Goal: Transaction & Acquisition: Subscribe to service/newsletter

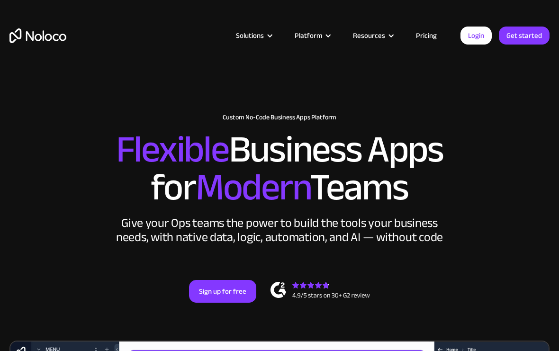
click at [431, 35] on link "Pricing" at bounding box center [426, 35] width 45 height 12
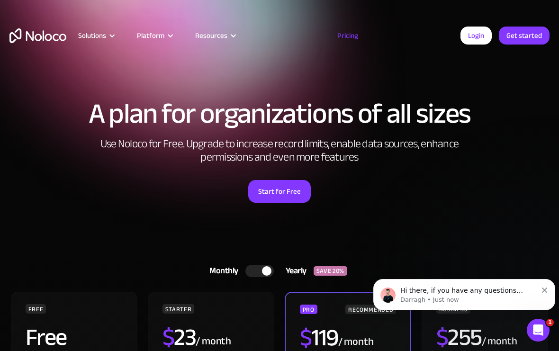
click at [546, 288] on button "Dismiss notification" at bounding box center [545, 289] width 6 height 8
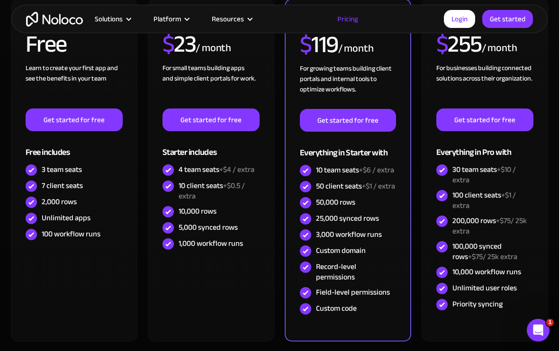
scroll to position [294, 0]
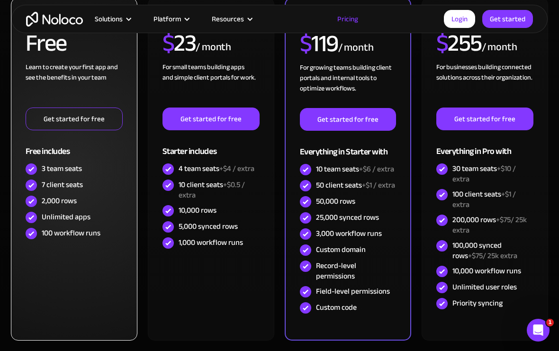
click at [100, 112] on link "Get started for free" at bounding box center [75, 119] width 98 height 23
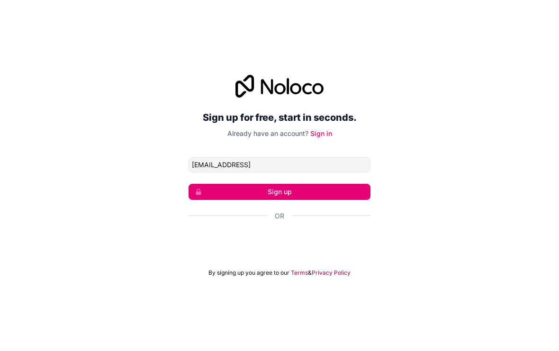
type input "[EMAIL_ADDRESS][DOMAIN_NAME]"
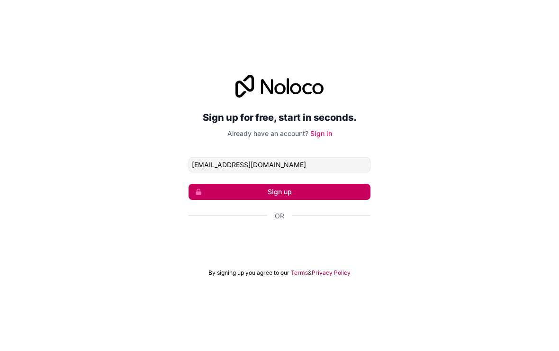
click at [339, 198] on button "Sign up" at bounding box center [280, 192] width 182 height 16
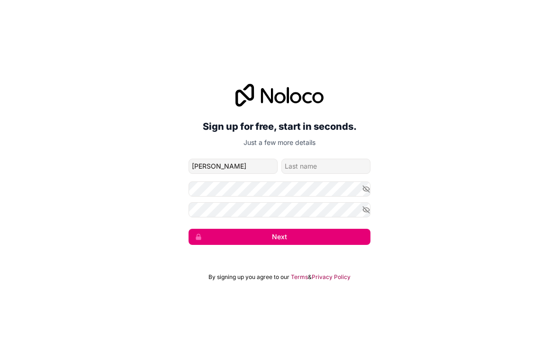
type input "Tyler"
click at [344, 174] on input "family-name" at bounding box center [326, 166] width 89 height 15
type input "O'Dell"
click at [465, 158] on div "Sign up for free, start in seconds. Just a few more details owner@odellsoftware…" at bounding box center [279, 165] width 559 height 188
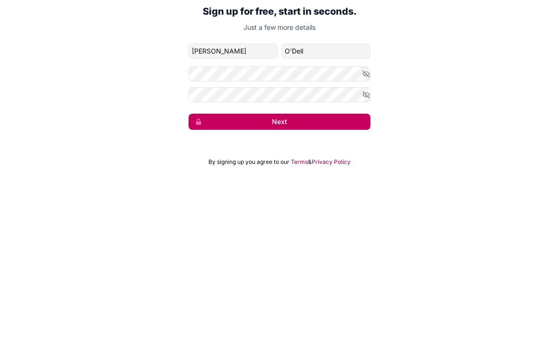
click at [314, 229] on button "Next" at bounding box center [280, 237] width 182 height 16
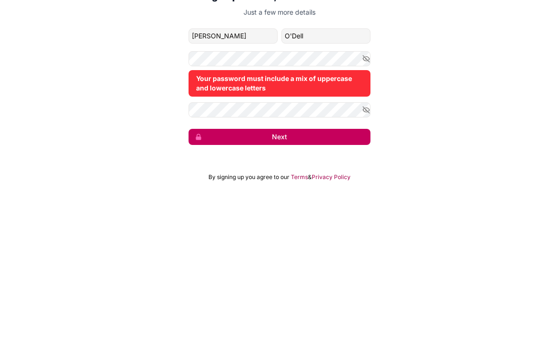
scroll to position [18, 0]
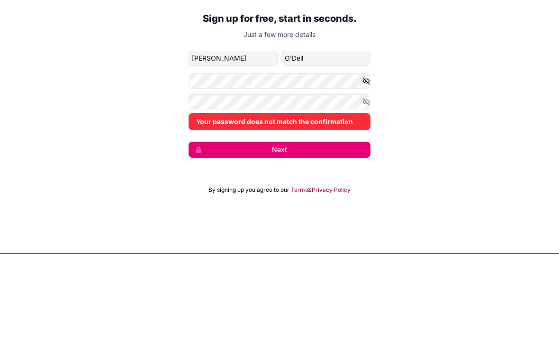
click at [364, 174] on icon "button" at bounding box center [366, 178] width 9 height 9
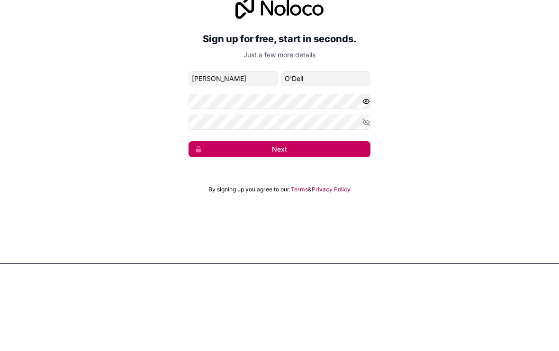
click at [310, 228] on button "Next" at bounding box center [280, 236] width 182 height 16
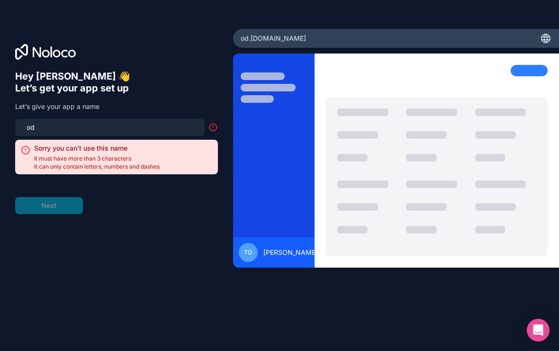
type input "o"
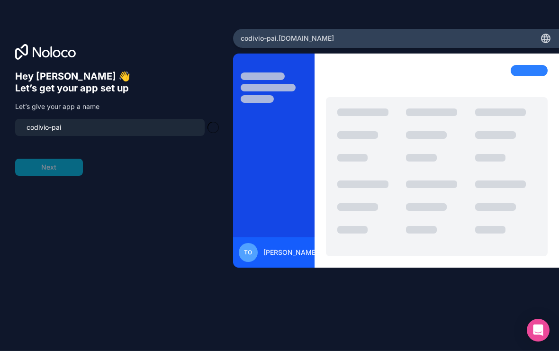
type input "codivio-pair"
click at [53, 159] on button "Next" at bounding box center [49, 167] width 68 height 17
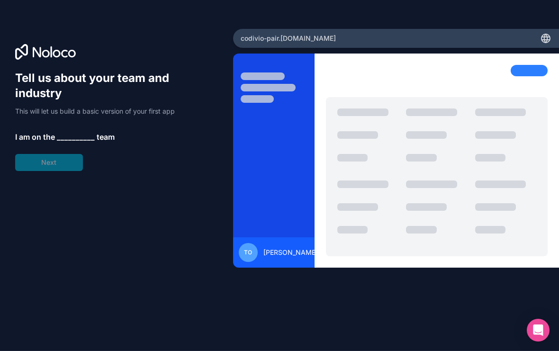
click at [71, 131] on span "__________" at bounding box center [76, 136] width 38 height 11
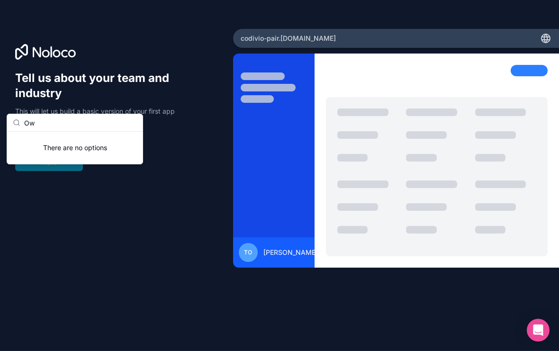
type input "O"
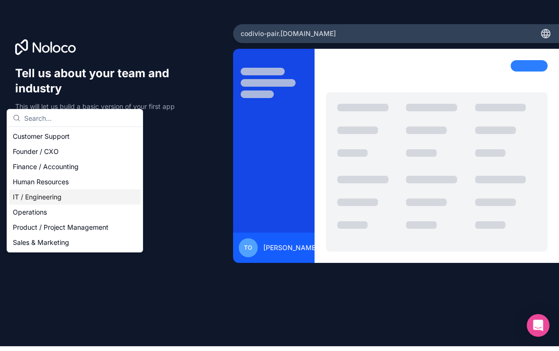
scroll to position [6, 0]
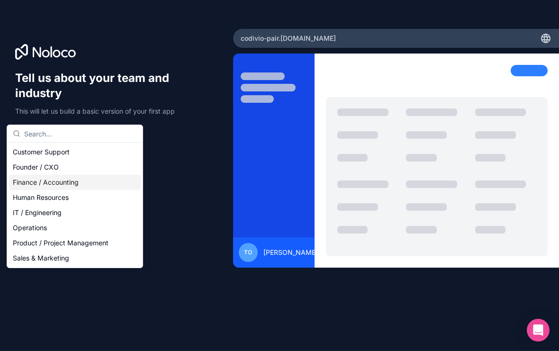
click at [24, 163] on div "Founder / CXO" at bounding box center [75, 167] width 132 height 15
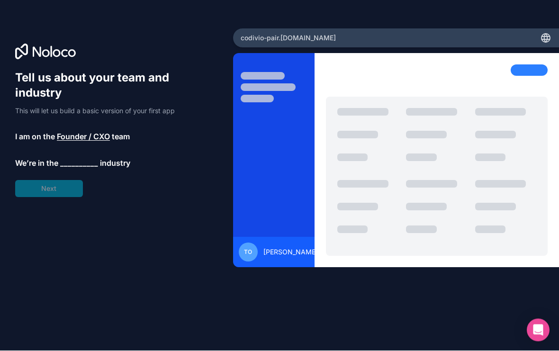
click at [86, 158] on span "__________" at bounding box center [79, 163] width 38 height 11
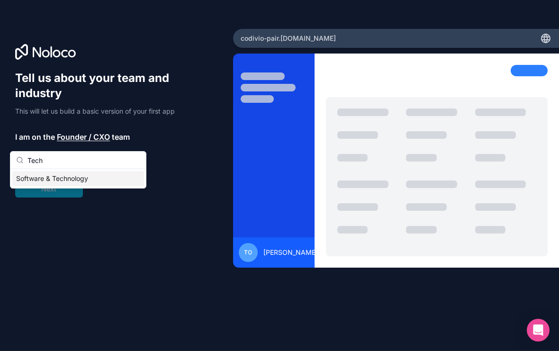
type input "Tech"
click at [54, 177] on div "Software & Technology" at bounding box center [78, 178] width 132 height 15
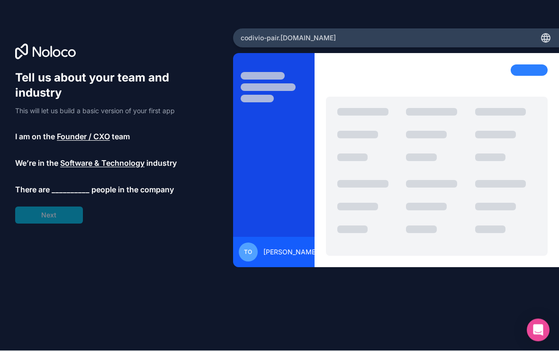
click at [70, 184] on span "__________" at bounding box center [71, 189] width 38 height 11
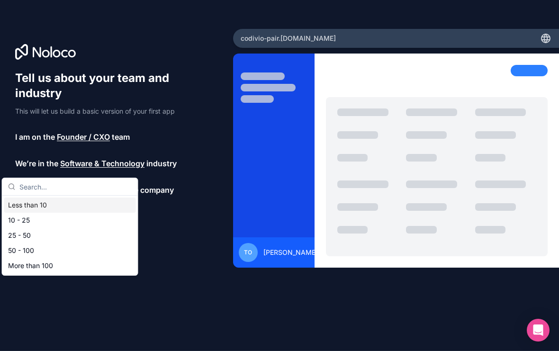
click at [29, 203] on div "Less than 10" at bounding box center [70, 205] width 132 height 15
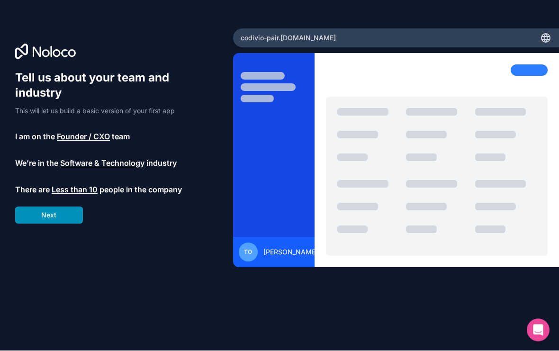
click at [36, 207] on button "Next" at bounding box center [49, 215] width 68 height 17
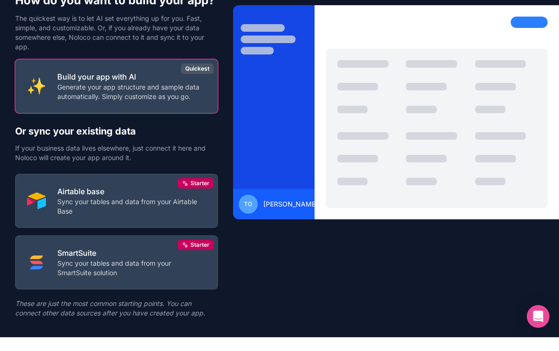
scroll to position [0, 0]
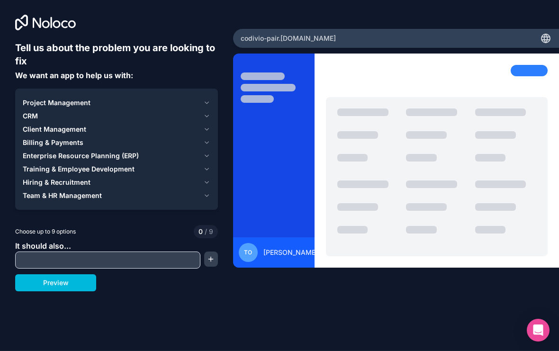
click at [106, 181] on div "Hiring & Recruitment" at bounding box center [111, 182] width 177 height 9
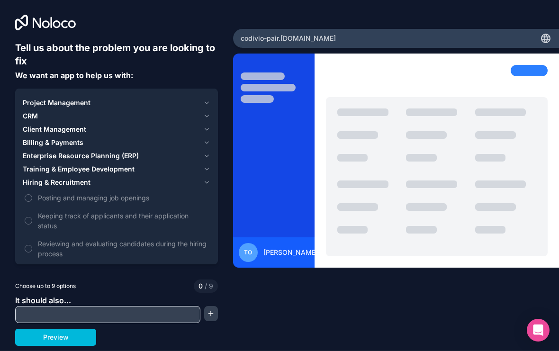
click at [102, 201] on span "Posting and managing job openings" at bounding box center [123, 198] width 171 height 10
click at [32, 201] on button "Posting and managing job openings" at bounding box center [29, 198] width 8 height 8
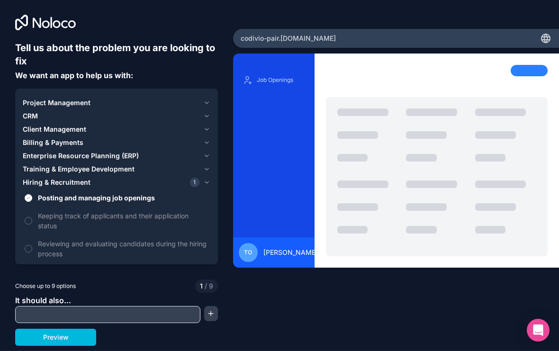
click at [98, 220] on span "Keeping track of applicants and their application status" at bounding box center [123, 221] width 171 height 20
click at [32, 220] on button "Keeping track of applicants and their application status" at bounding box center [29, 221] width 8 height 8
click at [98, 244] on span "Reviewing and evaluating candidates during the hiring process" at bounding box center [123, 249] width 171 height 20
click at [32, 245] on button "Reviewing and evaluating candidates during the hiring process" at bounding box center [29, 249] width 8 height 8
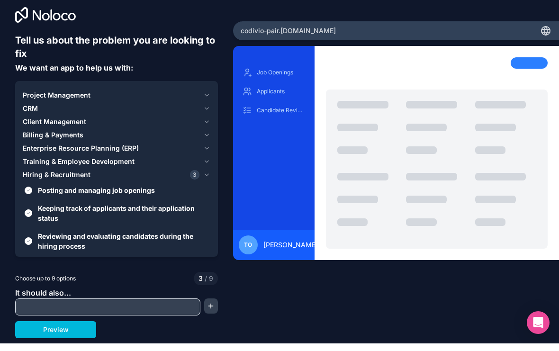
scroll to position [0, 0]
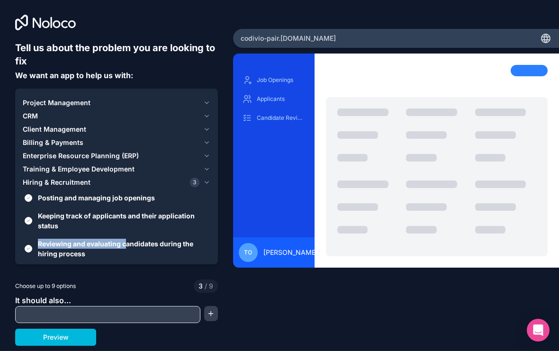
drag, startPoint x: 125, startPoint y: 247, endPoint x: 126, endPoint y: 225, distance: 22.8
click at [126, 225] on div "Posting and managing job openings Keeping track of applicants and their applica…" at bounding box center [117, 234] width 188 height 91
click at [124, 266] on label "Scheduling interviews" at bounding box center [117, 272] width 188 height 18
click at [32, 268] on button "Scheduling interviews" at bounding box center [29, 272] width 8 height 8
click at [132, 271] on span "Scheduling interviews" at bounding box center [123, 272] width 171 height 10
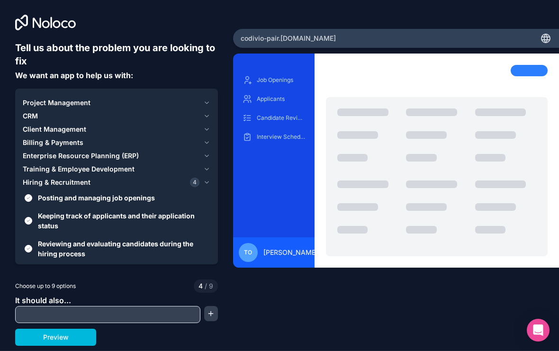
click at [32, 271] on button "Scheduling interviews" at bounding box center [29, 272] width 8 height 8
click at [137, 267] on span "Scheduling interviews" at bounding box center [123, 272] width 171 height 10
click at [32, 268] on button "Scheduling interviews" at bounding box center [29, 272] width 8 height 8
click at [143, 266] on label "Scheduling interviews" at bounding box center [117, 272] width 188 height 18
click at [32, 268] on button "Scheduling interviews" at bounding box center [29, 272] width 8 height 8
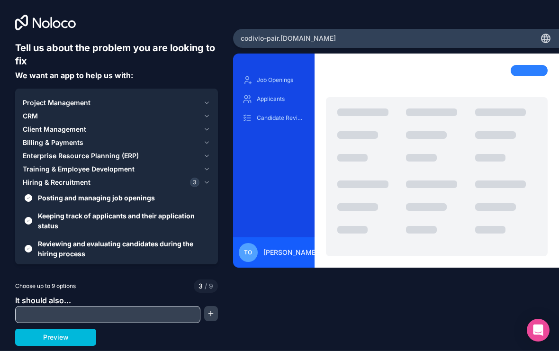
click at [174, 182] on div "Hiring & Recruitment 3" at bounding box center [111, 182] width 177 height 9
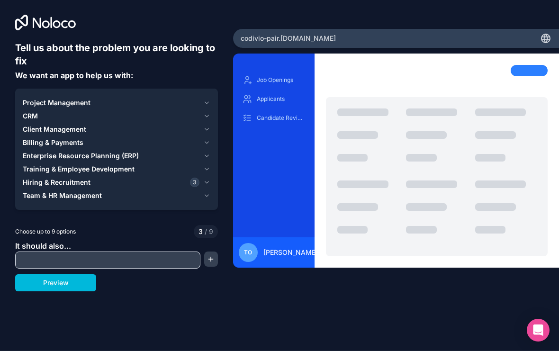
click at [154, 199] on div "Team & HR Management" at bounding box center [111, 195] width 177 height 9
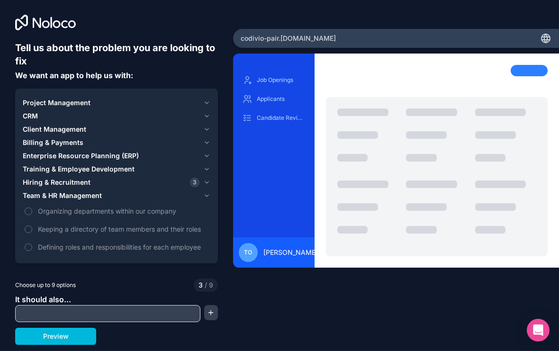
click at [166, 208] on span "Organizing departments within our company" at bounding box center [123, 211] width 171 height 10
click at [32, 208] on button "Organizing departments within our company" at bounding box center [29, 212] width 8 height 8
click at [164, 229] on span "Keeping a directory of team members and their roles" at bounding box center [123, 229] width 171 height 10
click at [32, 229] on button "Keeping a directory of team members and their roles" at bounding box center [29, 230] width 8 height 8
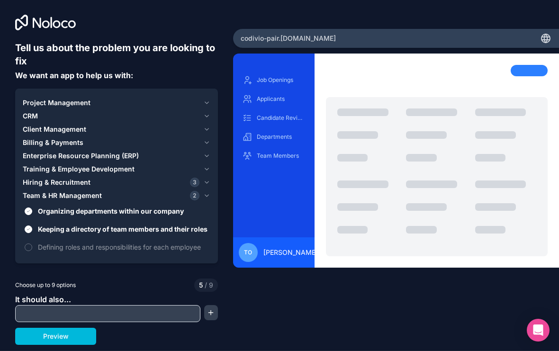
click at [170, 247] on span "Defining roles and responsibilities for each employee" at bounding box center [123, 247] width 171 height 10
click at [32, 247] on button "Defining roles and responsibilities for each employee" at bounding box center [29, 248] width 8 height 8
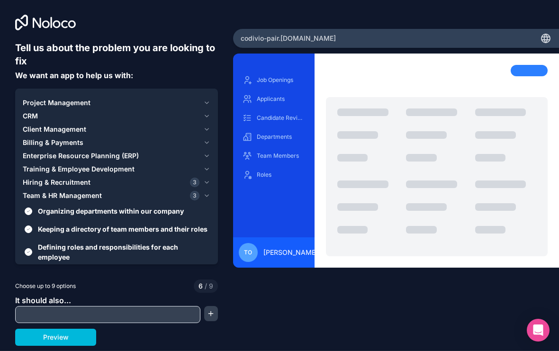
click at [161, 192] on div "Team & HR Management 3" at bounding box center [111, 195] width 177 height 9
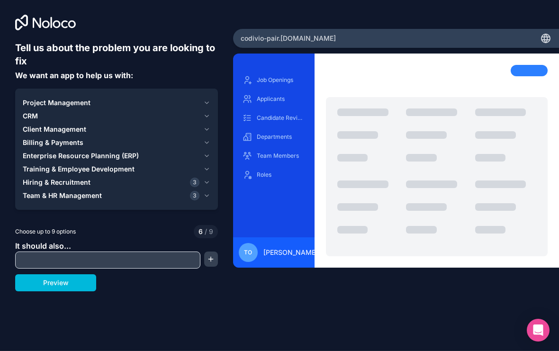
click at [105, 168] on span "Training & Employee Development" at bounding box center [79, 168] width 112 height 9
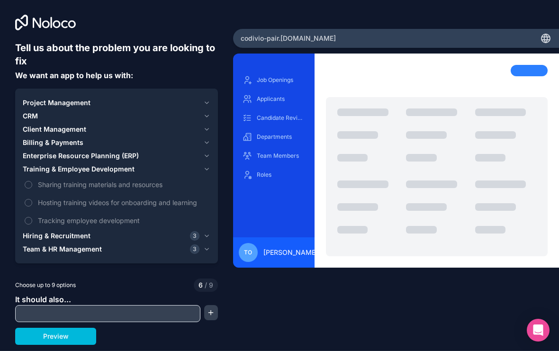
click at [138, 183] on span "Sharing training materials and resources" at bounding box center [123, 185] width 171 height 10
click at [32, 183] on button "Sharing training materials and resources" at bounding box center [29, 185] width 8 height 8
click at [117, 204] on span "Hosting training videos for onboarding and learning" at bounding box center [123, 203] width 171 height 10
click at [32, 204] on button "Hosting training videos for onboarding and learning" at bounding box center [29, 203] width 8 height 8
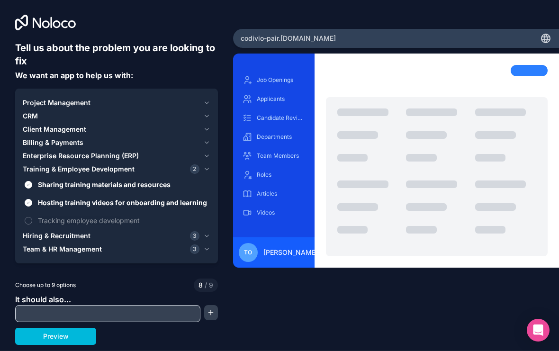
click at [109, 220] on span "Tracking employee development" at bounding box center [123, 221] width 171 height 10
click at [32, 220] on button "Tracking employee development" at bounding box center [29, 221] width 8 height 8
click at [107, 220] on span "Tracking employee development" at bounding box center [123, 221] width 171 height 10
click at [32, 220] on button "Tracking employee development" at bounding box center [29, 221] width 8 height 8
click at [130, 170] on span "Training & Employee Development" at bounding box center [79, 168] width 112 height 9
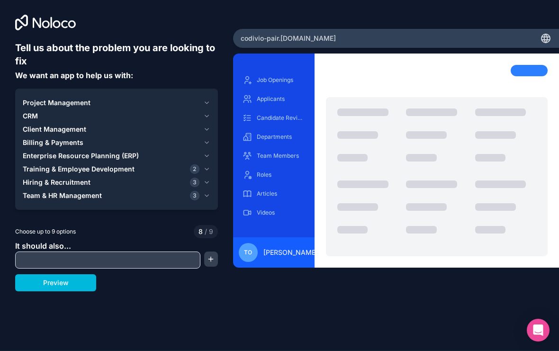
click at [135, 155] on span "Enterprise Resource Planning (ERP)" at bounding box center [81, 155] width 116 height 9
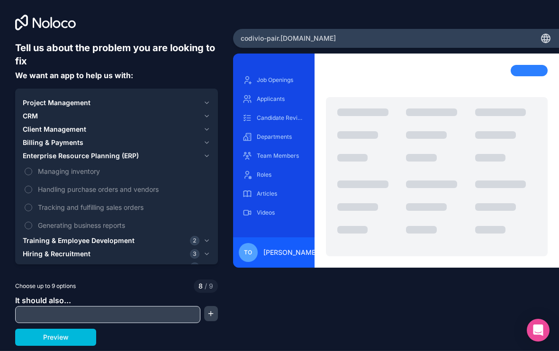
click at [104, 167] on span "Managing inventory" at bounding box center [123, 171] width 171 height 10
click at [32, 168] on button "Managing inventory" at bounding box center [29, 172] width 8 height 8
click at [124, 187] on span "Handling purchase orders and vendors" at bounding box center [123, 189] width 171 height 10
click at [119, 195] on label "Handling purchase orders and vendors" at bounding box center [117, 190] width 188 height 18
click at [117, 192] on span "Handling purchase orders and vendors" at bounding box center [123, 189] width 171 height 10
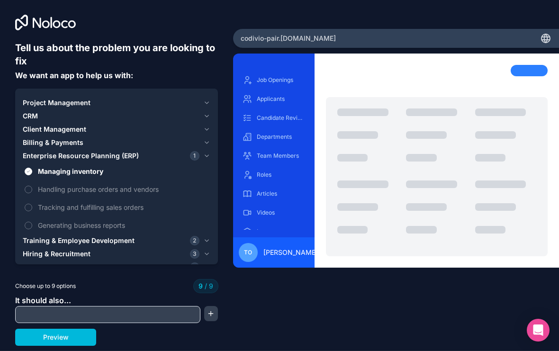
click at [121, 190] on span "Handling purchase orders and vendors" at bounding box center [123, 189] width 171 height 10
click at [122, 185] on span "Handling purchase orders and vendors" at bounding box center [123, 189] width 171 height 10
click at [120, 191] on span "Handling purchase orders and vendors" at bounding box center [123, 189] width 171 height 10
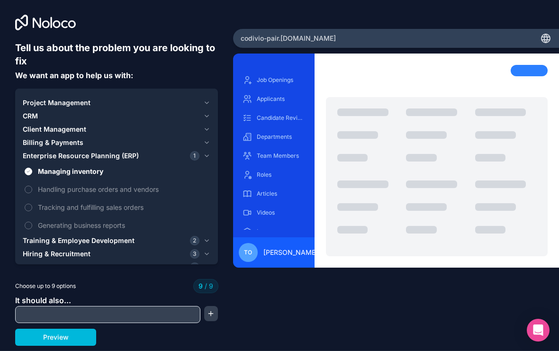
click at [122, 191] on span "Handling purchase orders and vendors" at bounding box center [123, 189] width 171 height 10
click at [123, 189] on span "Handling purchase orders and vendors" at bounding box center [123, 189] width 171 height 10
click at [131, 185] on span "Handling purchase orders and vendors" at bounding box center [123, 189] width 171 height 10
click at [111, 211] on span "Tracking and fulfilling sales orders" at bounding box center [123, 207] width 171 height 10
click at [104, 227] on span "Generating business reports" at bounding box center [123, 225] width 171 height 10
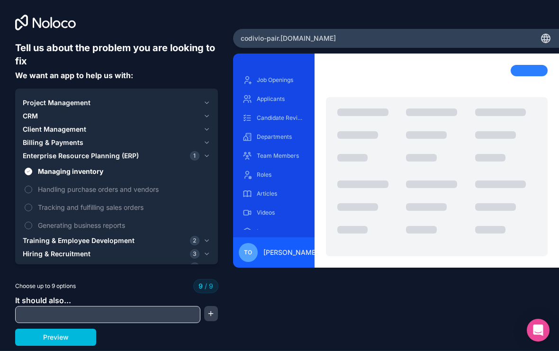
click at [104, 227] on span "Generating business reports" at bounding box center [123, 225] width 171 height 10
click at [127, 158] on span "Enterprise Resource Planning (ERP)" at bounding box center [81, 155] width 116 height 9
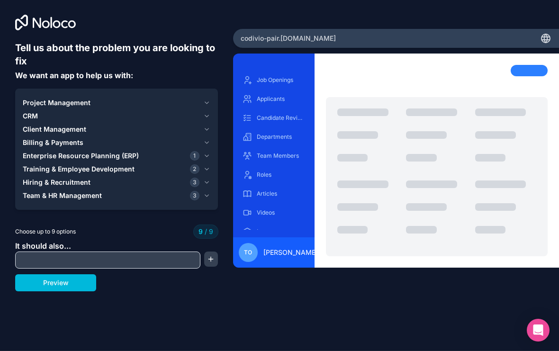
click at [118, 144] on div "Billing & Payments" at bounding box center [111, 142] width 177 height 9
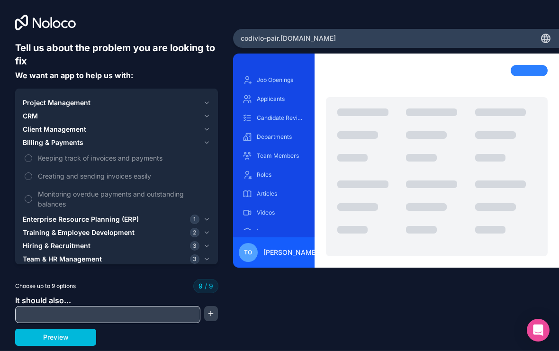
click at [117, 157] on span "Keeping track of invoices and payments" at bounding box center [123, 158] width 171 height 10
click at [108, 182] on label "Creating and sending invoices easily" at bounding box center [117, 176] width 188 height 18
click at [97, 208] on span "Monitoring overdue payments and outstanding balances" at bounding box center [123, 199] width 171 height 20
click at [112, 148] on button "Billing & Payments" at bounding box center [117, 142] width 188 height 13
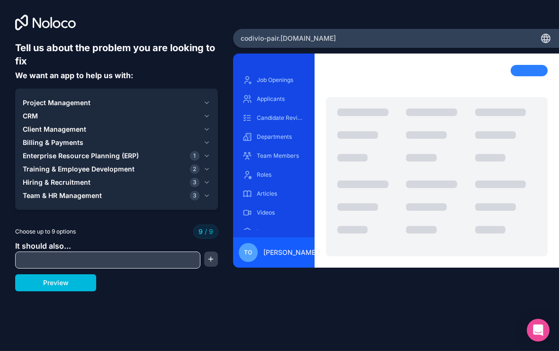
click at [91, 185] on div "Hiring & Recruitment 3" at bounding box center [111, 182] width 177 height 9
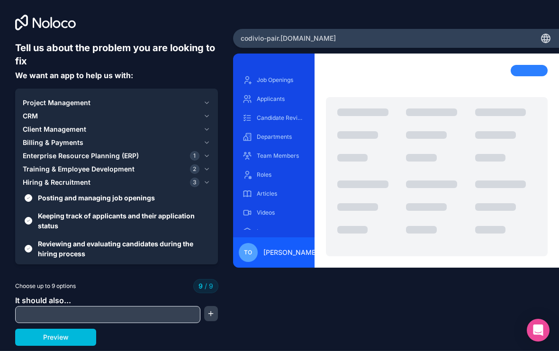
click at [72, 249] on span "Reviewing and evaluating candidates during the hiring process" at bounding box center [123, 249] width 171 height 20
click at [32, 249] on button "Reviewing and evaluating candidates during the hiring process" at bounding box center [29, 249] width 8 height 8
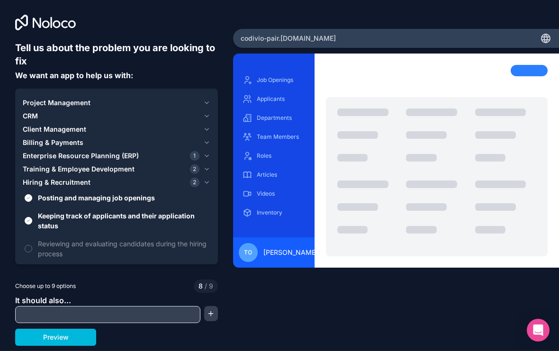
click at [75, 246] on span "Reviewing and evaluating candidates during the hiring process" at bounding box center [123, 249] width 171 height 20
click at [32, 246] on button "Reviewing and evaluating candidates during the hiring process" at bounding box center [29, 249] width 8 height 8
click at [74, 248] on span "Reviewing and evaluating candidates during the hiring process" at bounding box center [123, 249] width 171 height 20
click at [32, 248] on button "Reviewing and evaluating candidates during the hiring process" at bounding box center [29, 249] width 8 height 8
click at [76, 247] on span "Reviewing and evaluating candidates during the hiring process" at bounding box center [123, 249] width 171 height 20
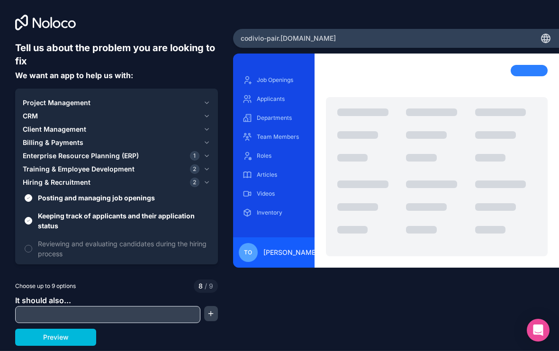
click at [32, 247] on button "Reviewing and evaluating candidates during the hiring process" at bounding box center [29, 249] width 8 height 8
click at [77, 247] on span "Reviewing and evaluating candidates during the hiring process" at bounding box center [123, 249] width 171 height 20
click at [32, 247] on button "Reviewing and evaluating candidates during the hiring process" at bounding box center [29, 249] width 8 height 8
click at [79, 101] on span "Project Management" at bounding box center [57, 102] width 68 height 9
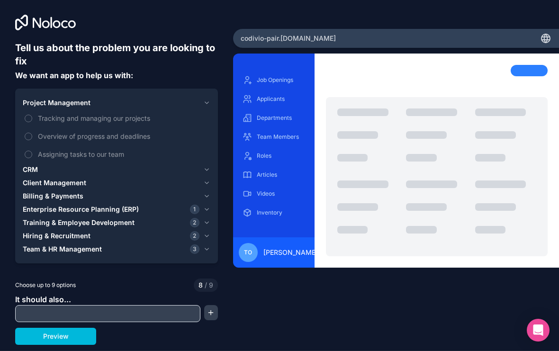
click at [147, 119] on span "Tracking and managing our projects" at bounding box center [123, 118] width 171 height 10
click at [32, 119] on button "Tracking and managing our projects" at bounding box center [29, 119] width 8 height 8
click at [64, 185] on span "Client Management" at bounding box center [55, 182] width 64 height 9
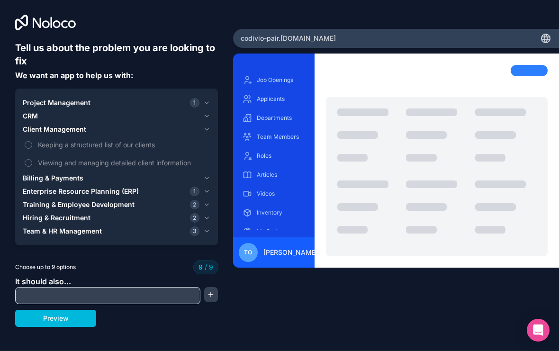
click at [79, 181] on span "Billing & Payments" at bounding box center [53, 177] width 61 height 9
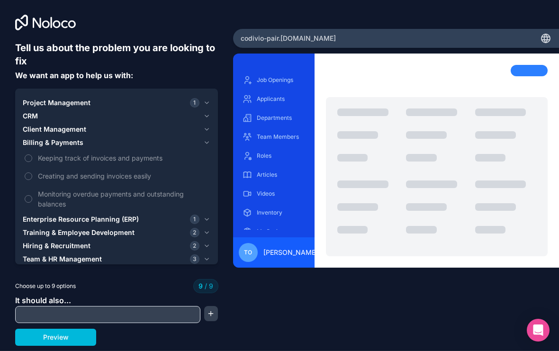
click at [75, 218] on span "Enterprise Resource Planning (ERP)" at bounding box center [81, 219] width 116 height 9
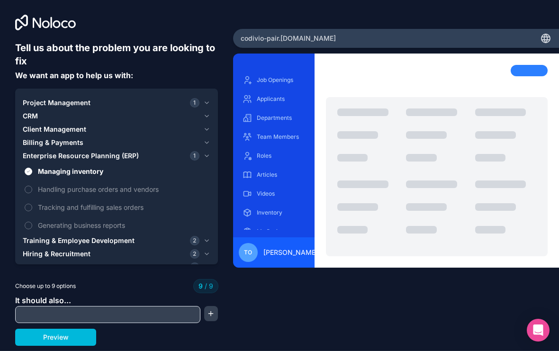
click at [70, 242] on span "Training & Employee Development" at bounding box center [79, 240] width 112 height 9
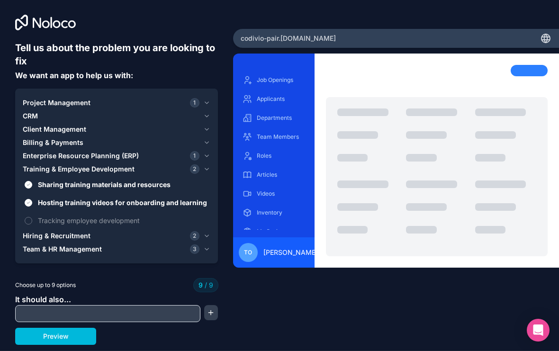
click at [104, 184] on span "Sharing training materials and resources" at bounding box center [123, 185] width 171 height 10
click at [32, 184] on button "Sharing training materials and resources" at bounding box center [29, 185] width 8 height 8
click at [67, 147] on span "Billing & Payments" at bounding box center [53, 142] width 61 height 9
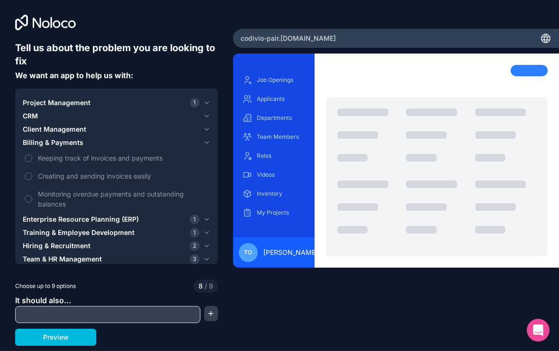
click at [74, 129] on span "Client Management" at bounding box center [55, 129] width 64 height 9
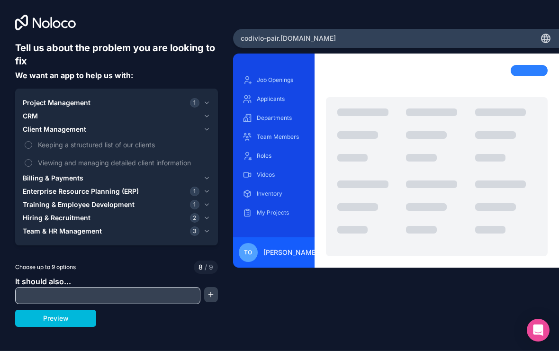
click at [83, 147] on span "Keeping a structured list of our clients" at bounding box center [123, 145] width 171 height 10
click at [32, 147] on button "Keeping a structured list of our clients" at bounding box center [29, 145] width 8 height 8
click at [137, 291] on input "text" at bounding box center [108, 295] width 181 height 13
click at [109, 116] on div "CRM" at bounding box center [111, 115] width 177 height 9
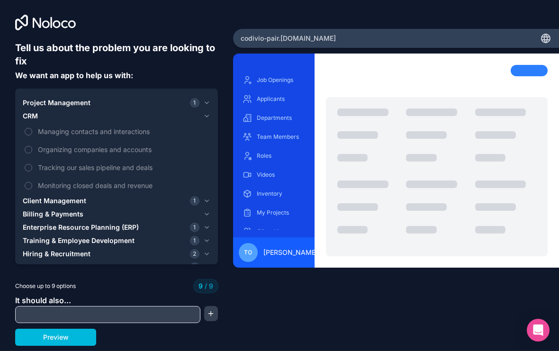
click at [76, 136] on span "Managing contacts and interactions" at bounding box center [123, 132] width 171 height 10
click at [102, 130] on span "Managing contacts and interactions" at bounding box center [123, 132] width 171 height 10
click at [80, 211] on span "Billing & Payments" at bounding box center [53, 213] width 61 height 9
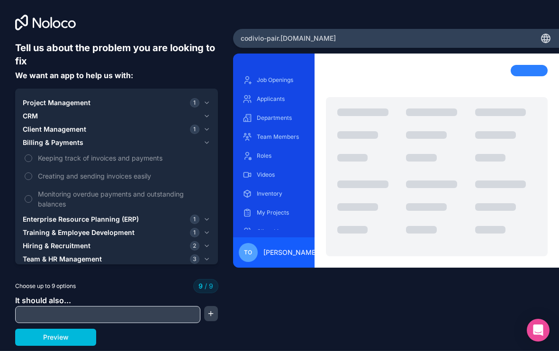
click at [88, 218] on span "Enterprise Resource Planning (ERP)" at bounding box center [81, 219] width 116 height 9
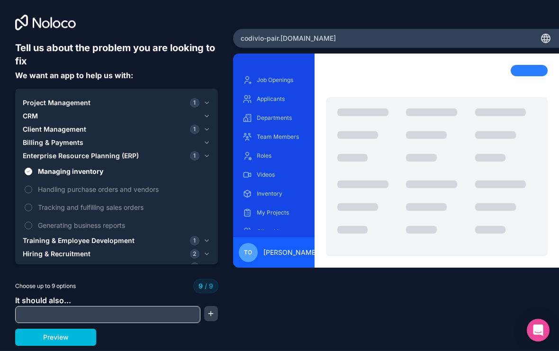
click at [91, 238] on span "Training & Employee Development" at bounding box center [79, 240] width 112 height 9
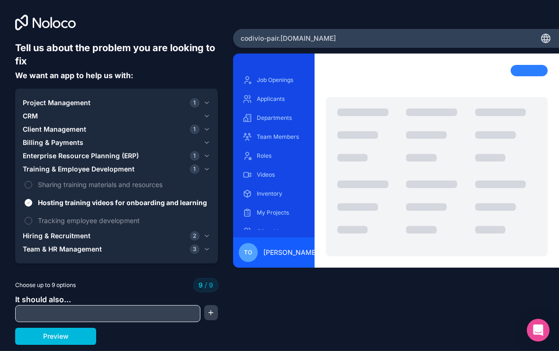
click at [80, 235] on span "Hiring & Recruitment" at bounding box center [57, 235] width 68 height 9
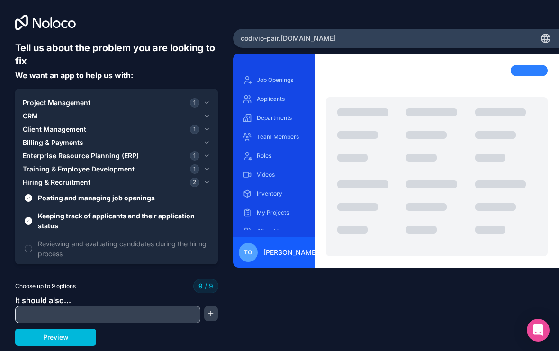
click at [93, 220] on span "Keeping track of applicants and their application status" at bounding box center [123, 221] width 171 height 20
click at [32, 220] on button "Keeping track of applicants and their application status" at bounding box center [29, 221] width 8 height 8
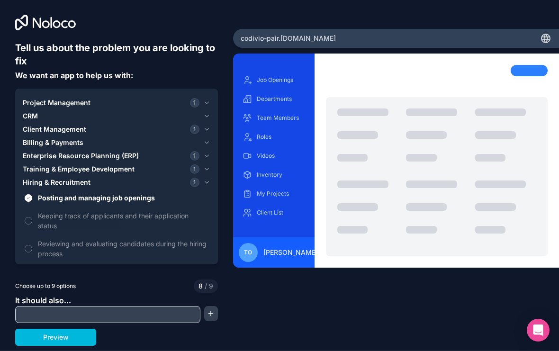
click at [61, 112] on div "CRM" at bounding box center [111, 115] width 177 height 9
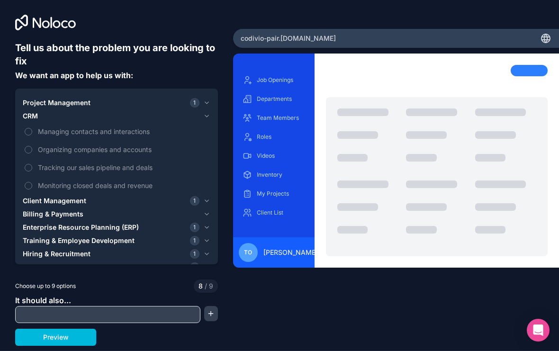
click at [139, 151] on span "Organizing companies and accounts" at bounding box center [123, 150] width 171 height 10
click at [32, 151] on button "Organizing companies and accounts" at bounding box center [29, 150] width 8 height 8
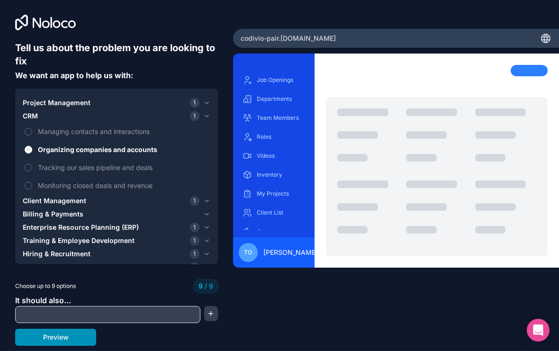
click at [83, 345] on button "Preview" at bounding box center [55, 337] width 81 height 17
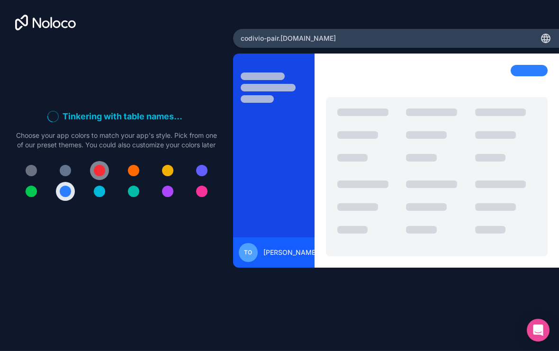
click at [102, 176] on div at bounding box center [99, 170] width 11 height 11
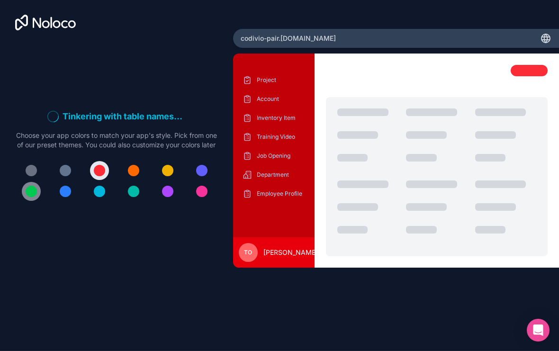
click at [33, 197] on div at bounding box center [31, 191] width 11 height 11
